Goal: Information Seeking & Learning: Check status

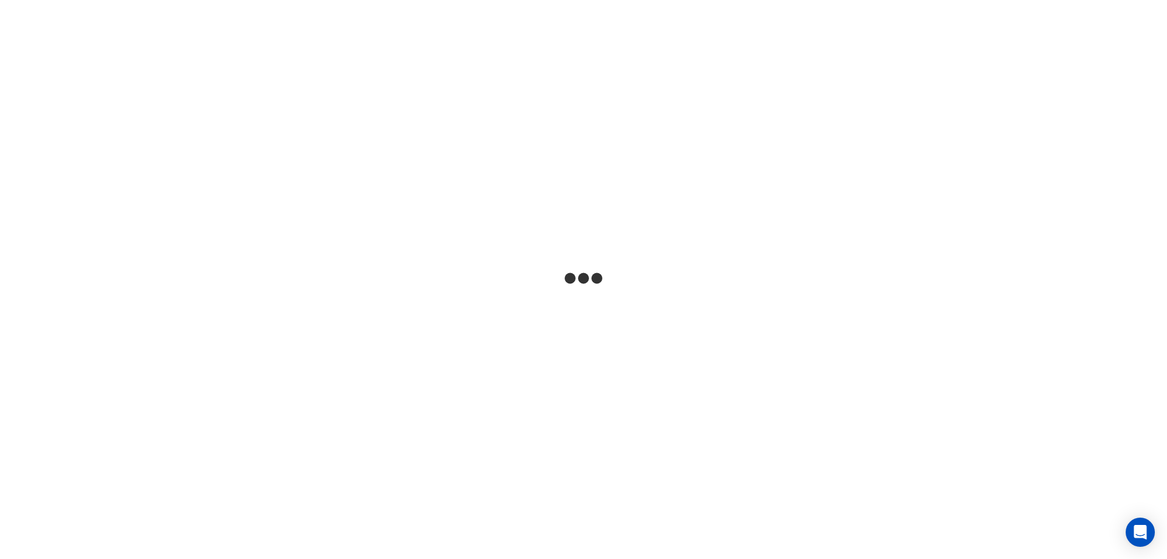
click at [589, 0] on html at bounding box center [583, 0] width 1167 height 0
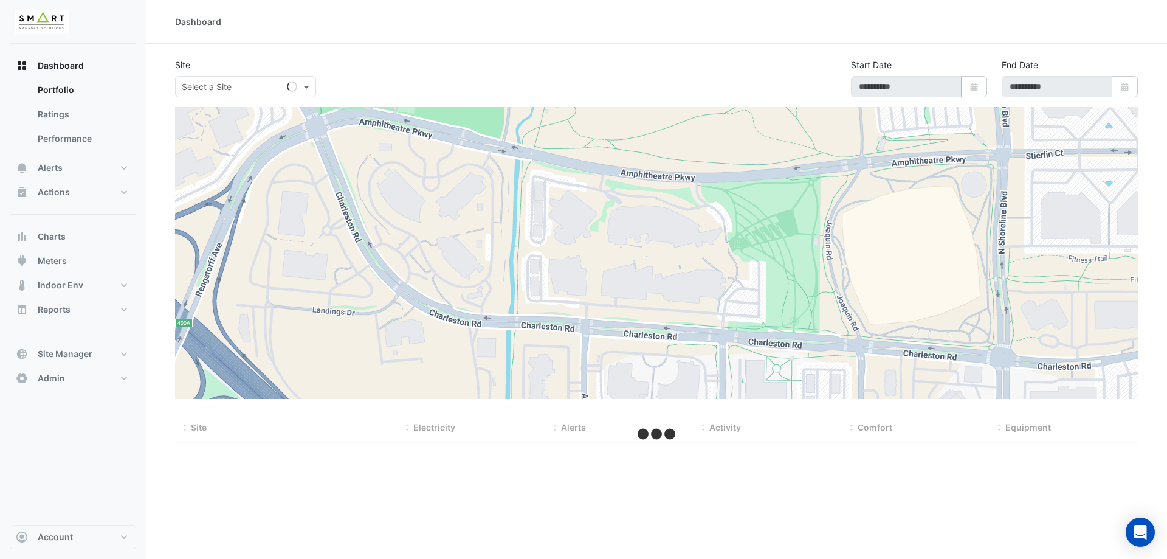
type input "**********"
select select "***"
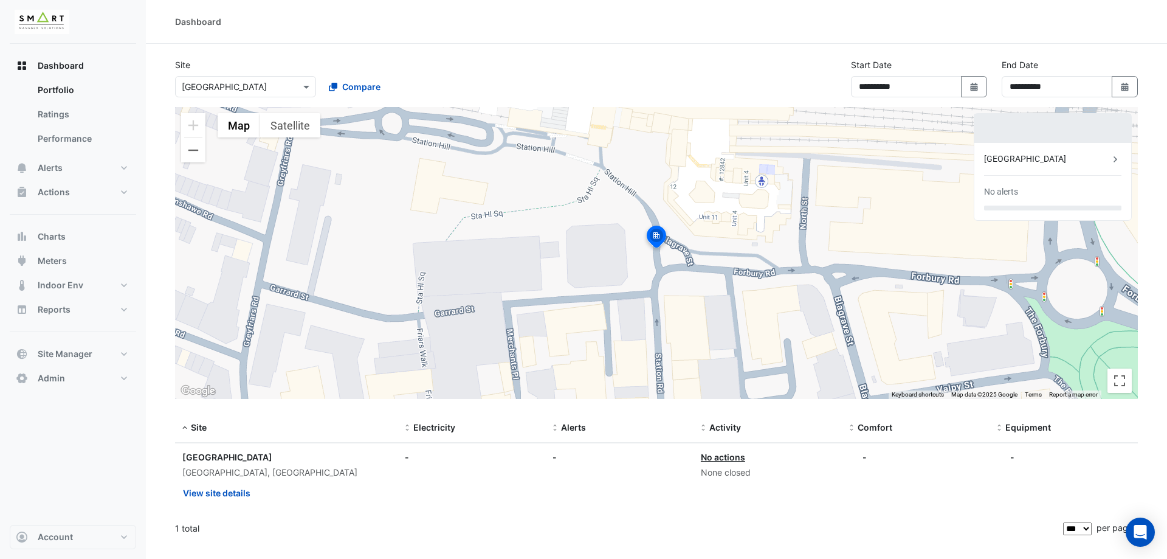
click at [291, 94] on div "Select a Site × [GEOGRAPHIC_DATA]" at bounding box center [245, 86] width 141 height 21
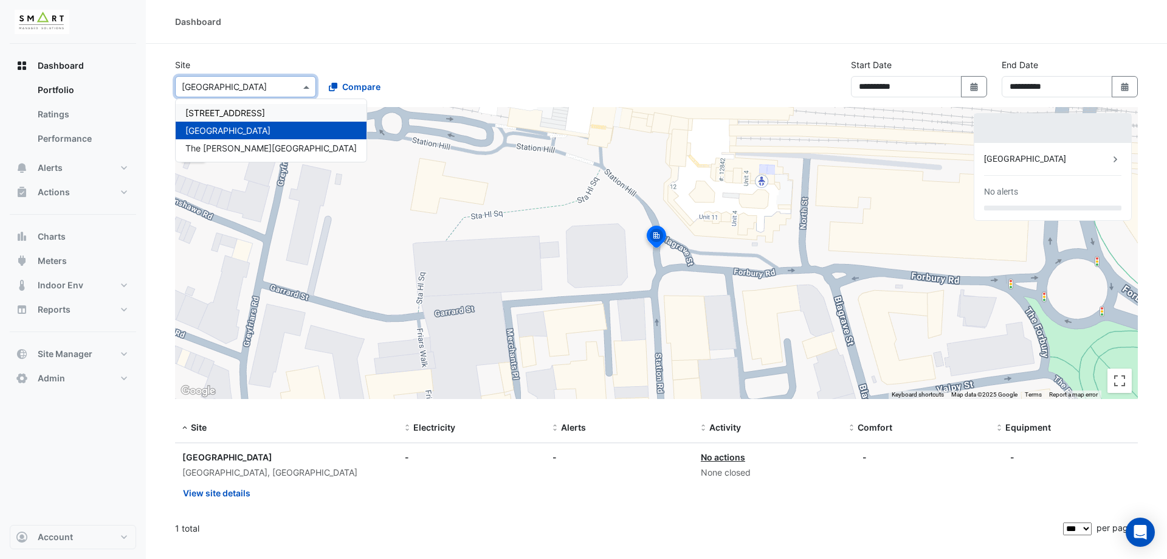
click at [265, 115] on span "[STREET_ADDRESS]" at bounding box center [225, 113] width 80 height 10
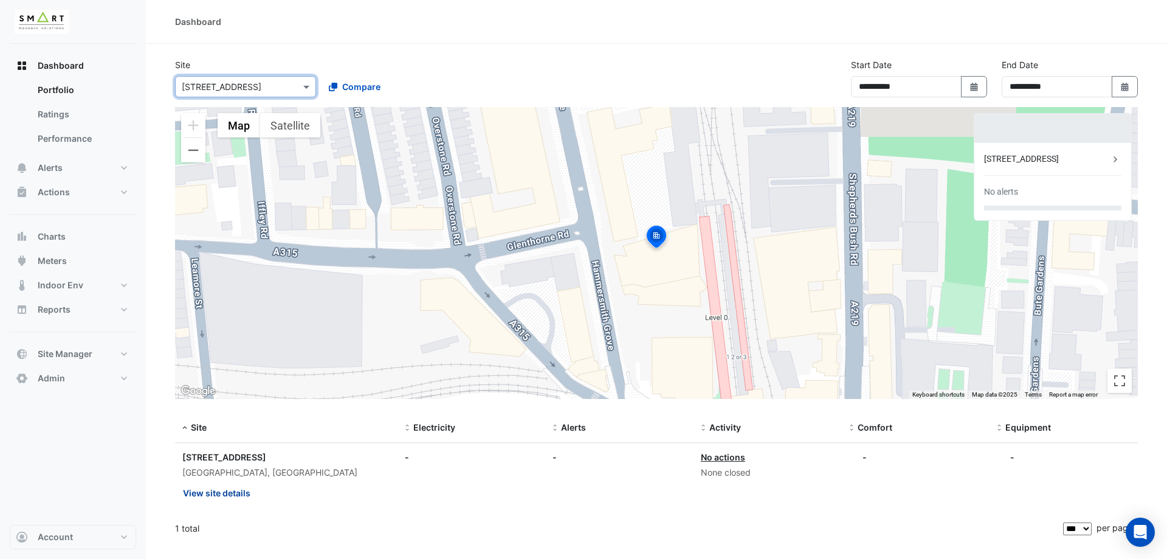
click at [216, 491] on button "View site details" at bounding box center [216, 492] width 69 height 21
click at [708, 60] on ngb-offcanvas-backdrop at bounding box center [583, 279] width 1167 height 559
click at [279, 102] on div "**********" at bounding box center [656, 82] width 977 height 49
click at [275, 94] on div "Select a Site × 12 [GEOGRAPHIC_DATA]" at bounding box center [245, 86] width 141 height 21
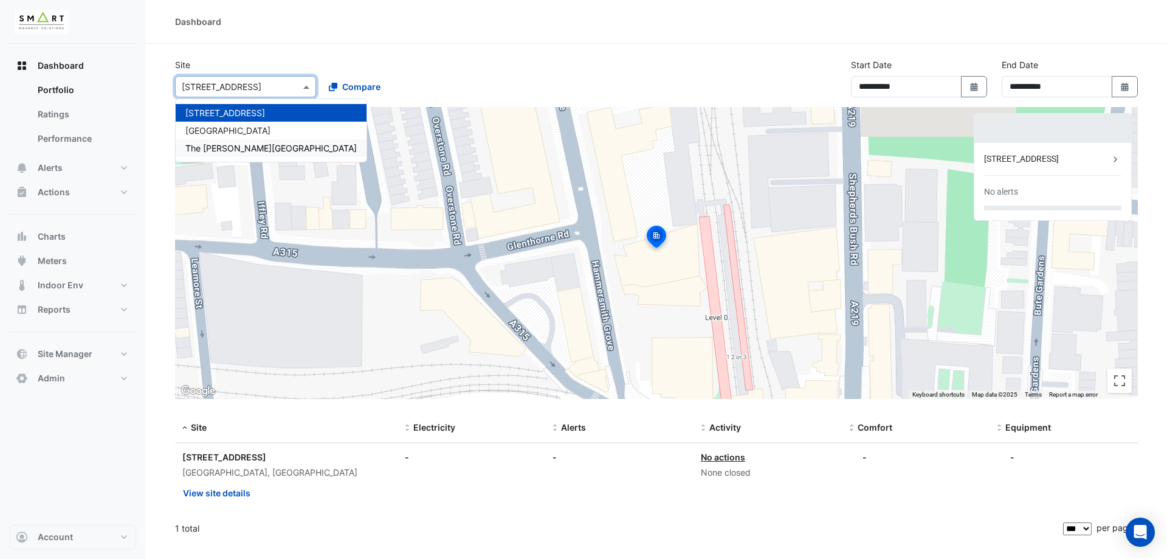
click at [258, 153] on span "The [PERSON_NAME][GEOGRAPHIC_DATA]" at bounding box center [270, 148] width 171 height 10
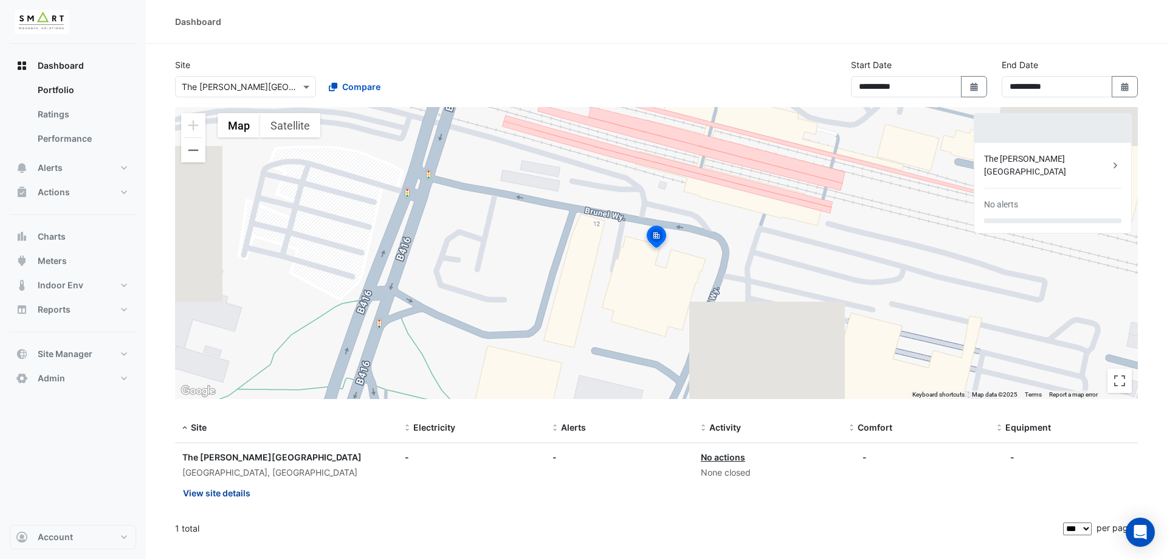
click at [218, 494] on button "View site details" at bounding box center [216, 492] width 69 height 21
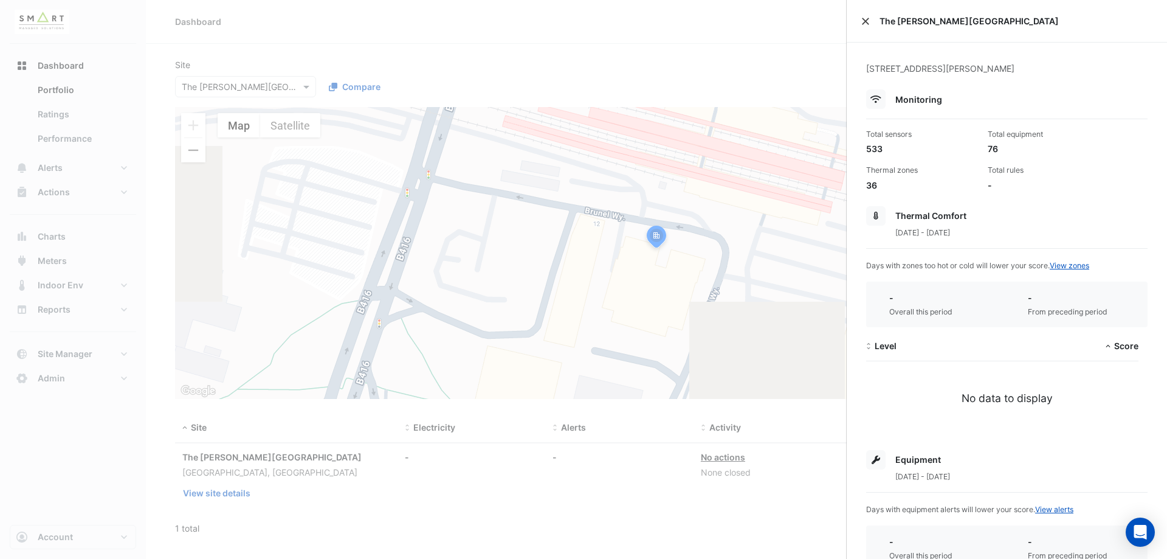
click at [863, 22] on button "Close" at bounding box center [865, 21] width 9 height 9
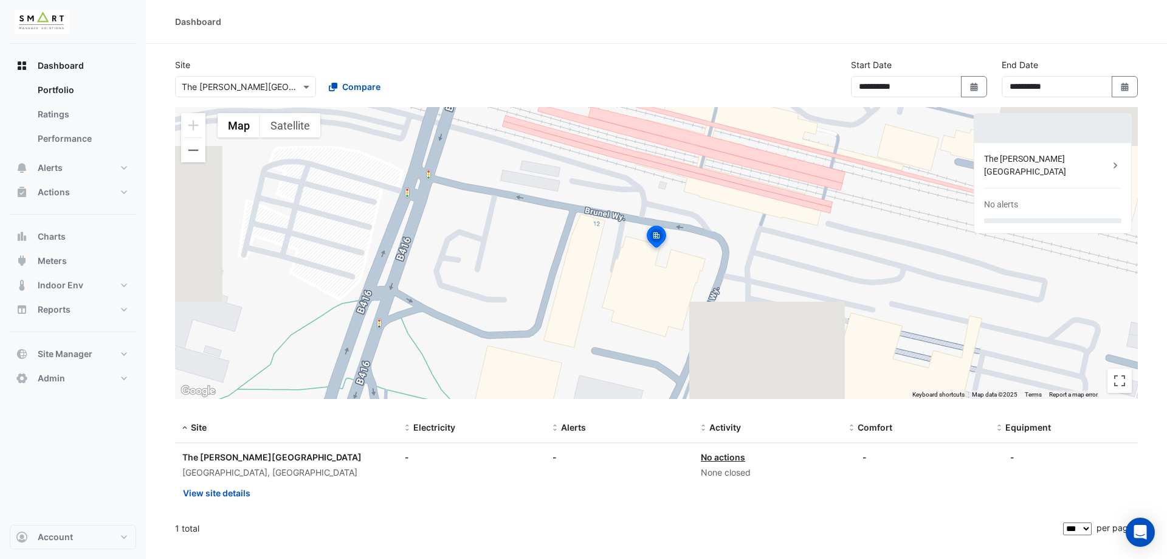
click at [252, 78] on div "Select a Site × The [PERSON_NAME] Building" at bounding box center [245, 86] width 141 height 21
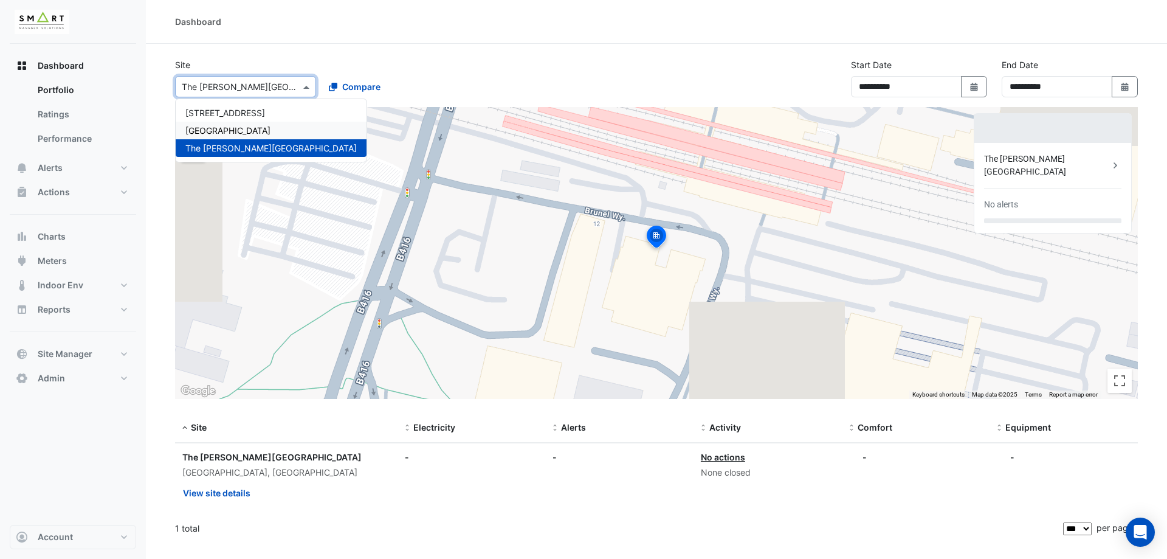
click at [246, 134] on div "[GEOGRAPHIC_DATA]" at bounding box center [271, 131] width 191 height 18
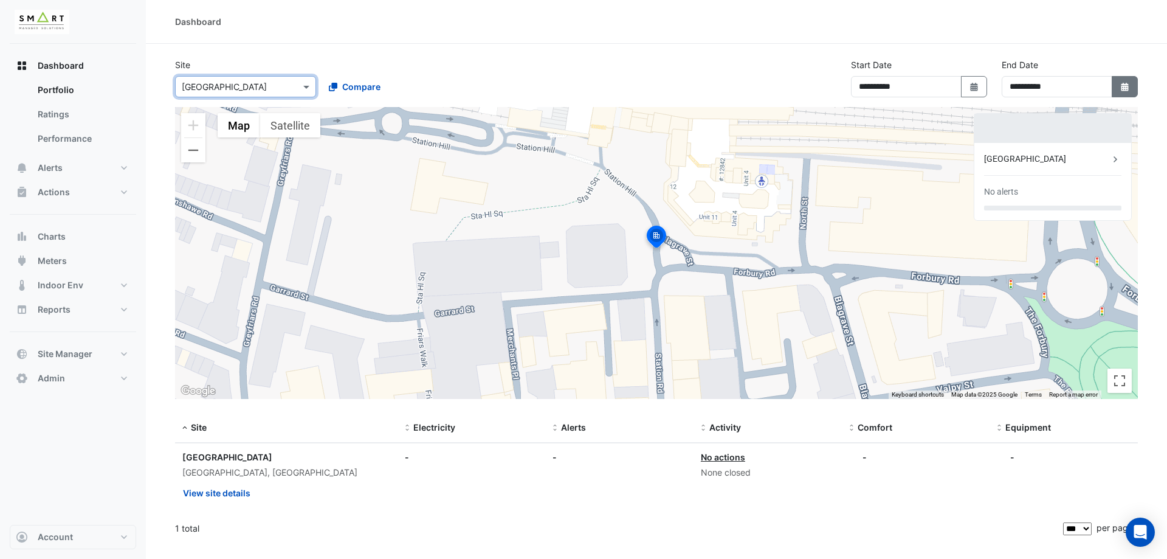
click at [1126, 88] on icon "button" at bounding box center [1124, 87] width 7 height 9
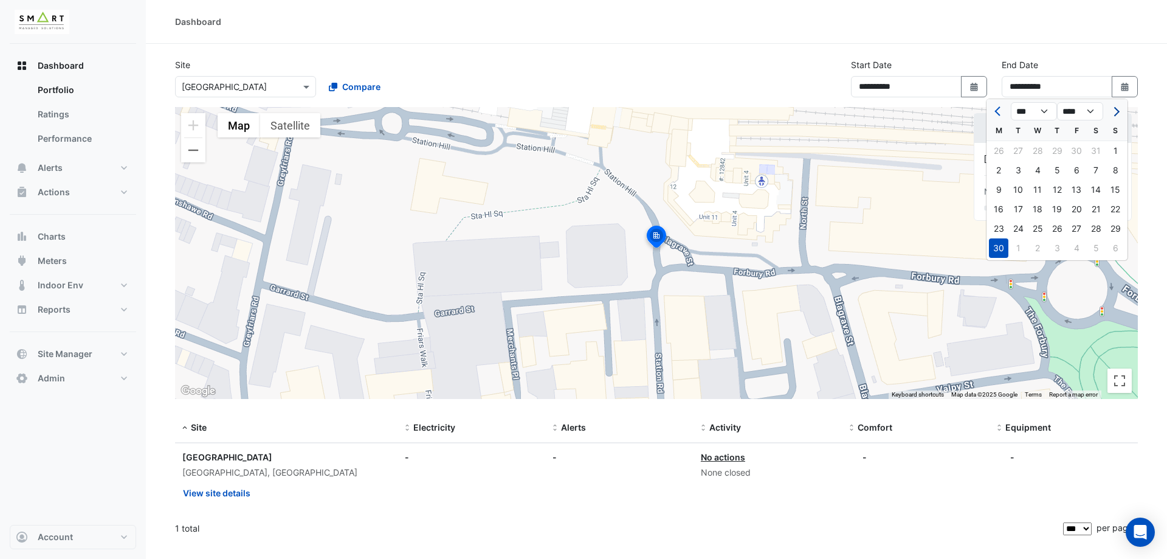
click at [1117, 111] on span "Next month" at bounding box center [1115, 111] width 9 height 9
select select "*"
click at [1008, 189] on div "12" at bounding box center [1017, 189] width 19 height 19
type input "**********"
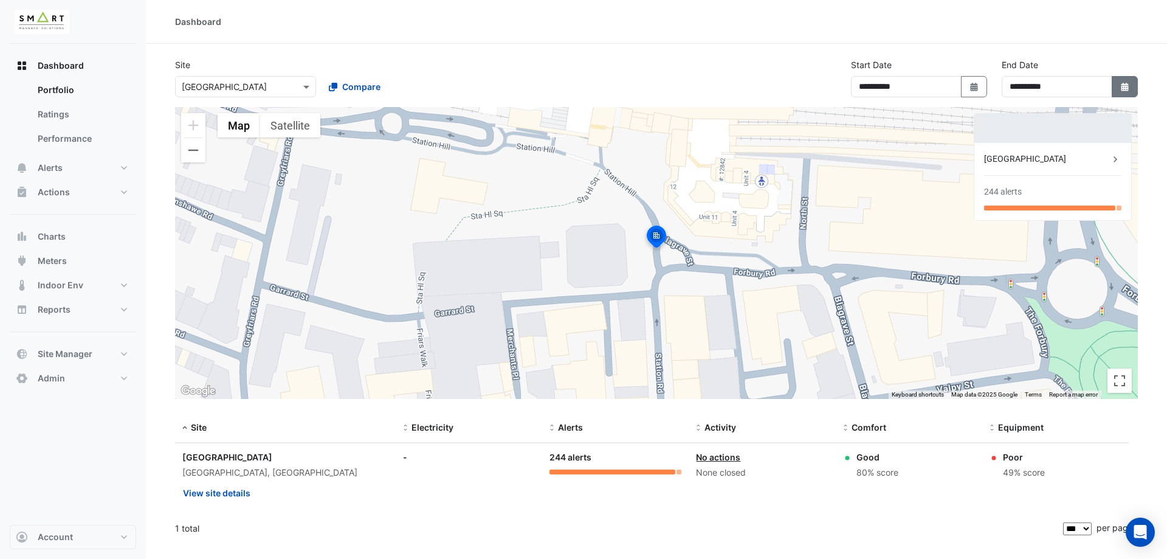
click at [1120, 83] on icon "Select Date" at bounding box center [1125, 87] width 11 height 9
select select "*"
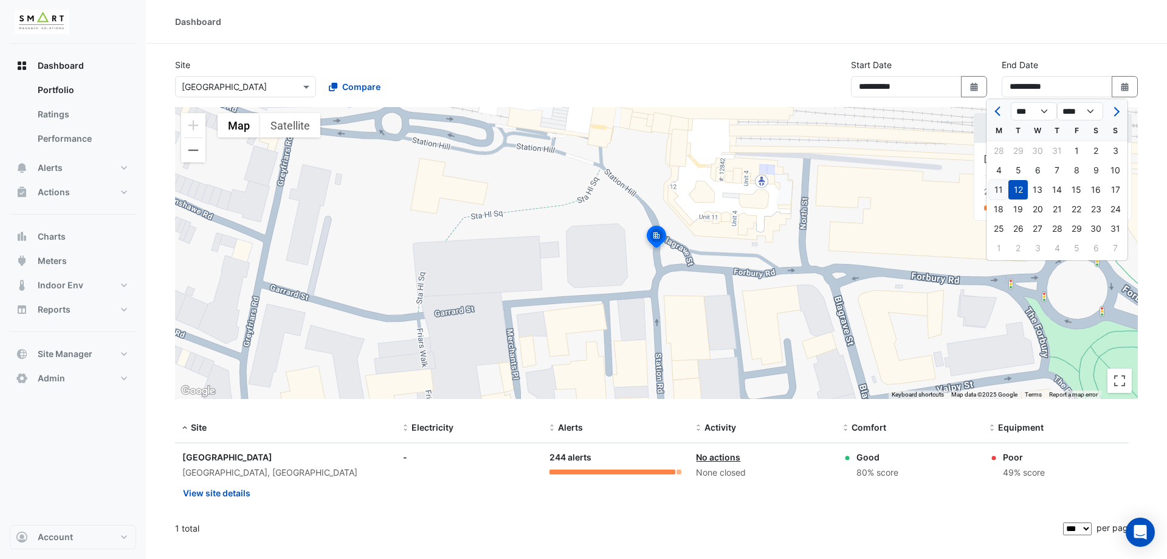
click at [1003, 190] on div "11" at bounding box center [998, 189] width 19 height 19
type input "**********"
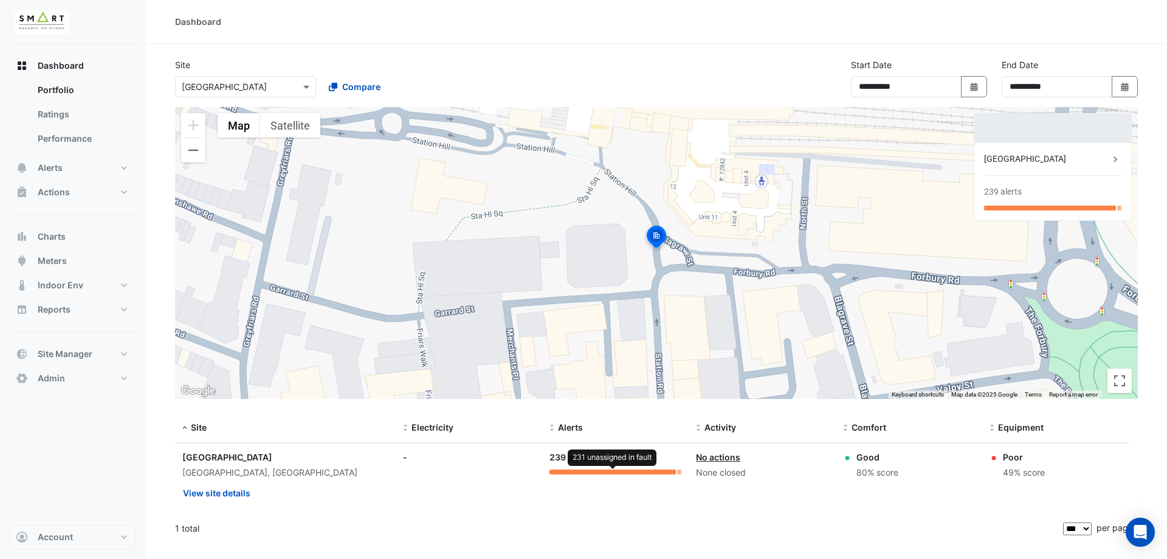
click at [659, 473] on div at bounding box center [612, 471] width 126 height 5
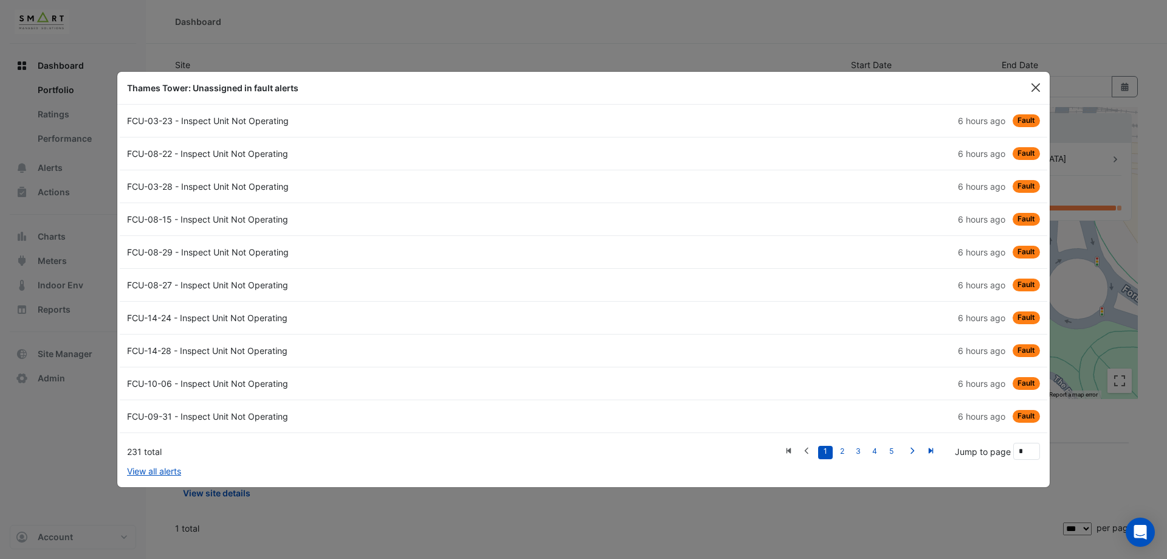
click at [1036, 94] on button "Close" at bounding box center [1036, 87] width 18 height 18
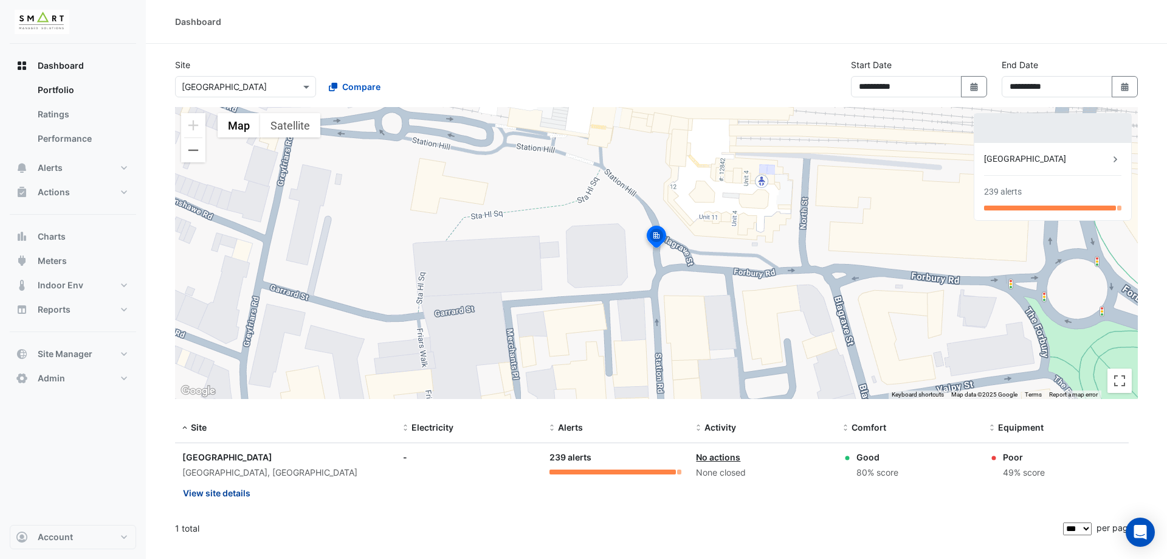
click at [239, 491] on button "View site details" at bounding box center [216, 492] width 69 height 21
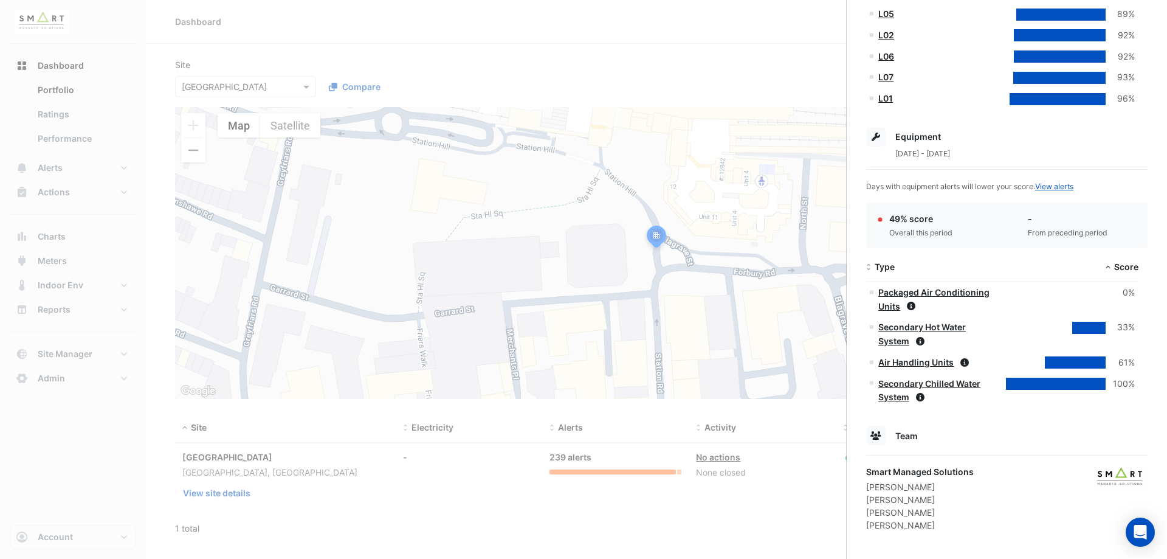
scroll to position [575, 0]
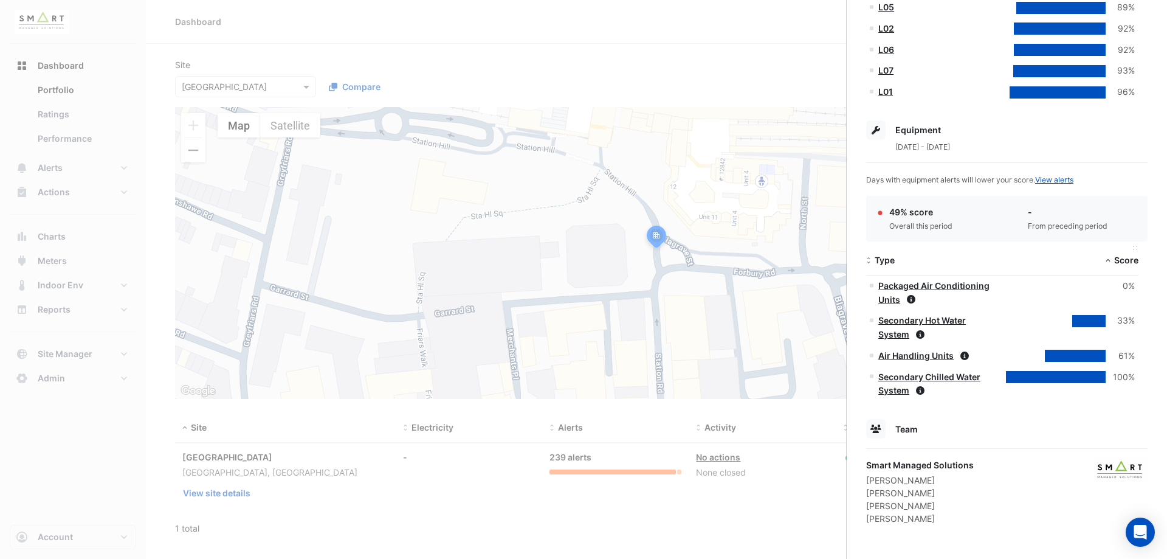
click at [1128, 264] on span "Score" at bounding box center [1126, 260] width 24 height 10
